Goal: Find contact information: Find contact information

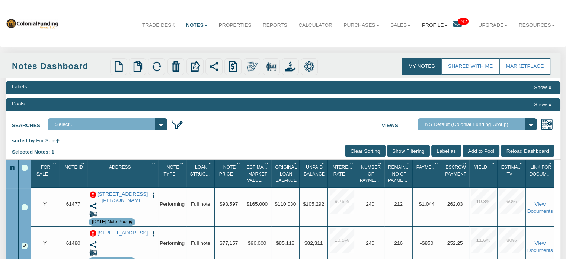
click at [432, 23] on link "Profile" at bounding box center [434, 25] width 37 height 19
click at [414, 41] on link "Settings" at bounding box center [439, 43] width 65 height 10
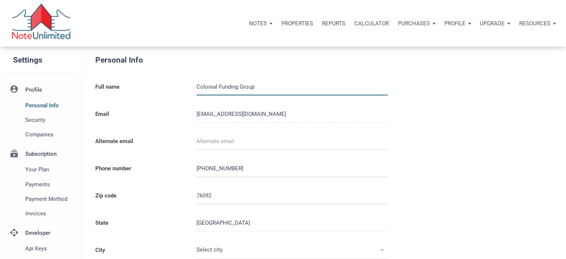
type input "SOUTHLAKE"
select select
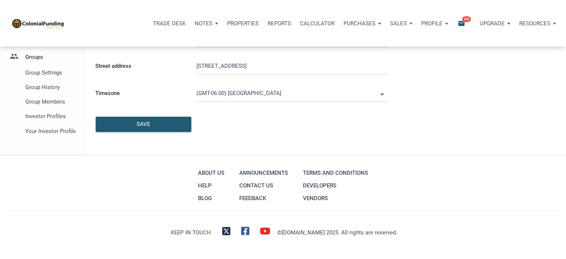
scroll to position [205, 0]
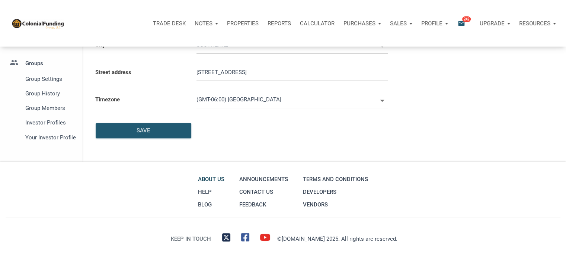
type input "0000000"
select select
click at [51, 105] on span "Group Members" at bounding box center [49, 107] width 48 height 9
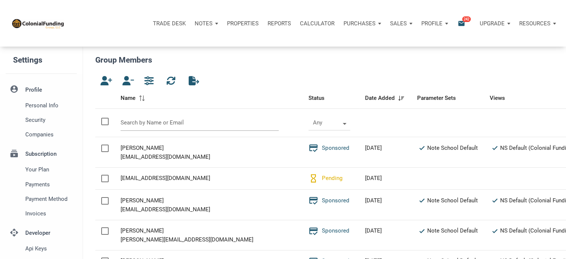
click at [154, 122] on input "text" at bounding box center [200, 123] width 159 height 16
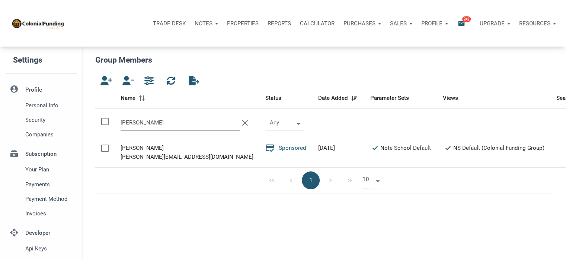
type input "[PERSON_NAME]"
drag, startPoint x: 121, startPoint y: 156, endPoint x: 187, endPoint y: 154, distance: 65.9
click at [187, 154] on div "[PERSON_NAME][EMAIL_ADDRESS][DOMAIN_NAME]" at bounding box center [187, 156] width 133 height 9
copy div "[PERSON_NAME][EMAIL_ADDRESS][DOMAIN_NAME]"
